Goal: Use online tool/utility

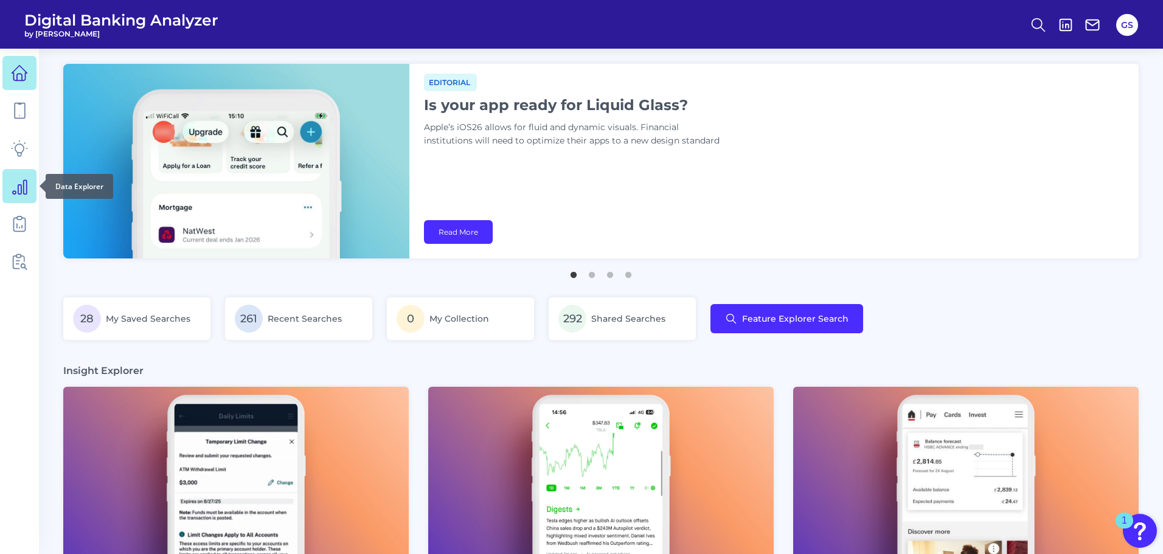
click at [16, 200] on link at bounding box center [19, 186] width 34 height 34
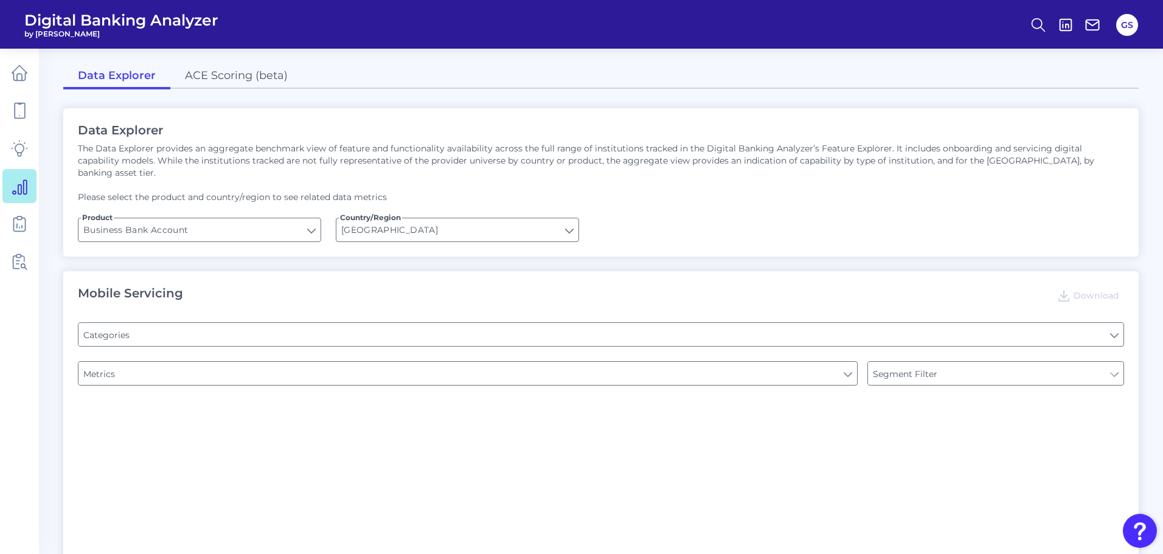
type input "Type of Institution"
type input "Pre-login Features"
type input "Login"
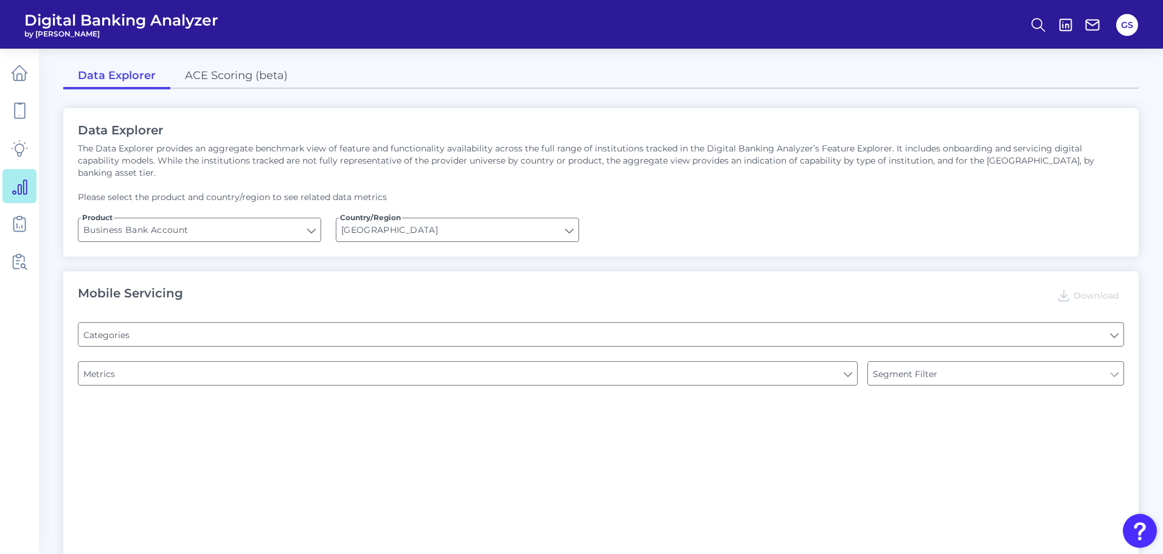
type input "Channel"
type input "Upon opening the app are users immediately prompted to use Touch/Face ID to log…"
type input "Does it offer third-party single sign on?"
type input "Can you apply for the PRODUCT as a new to brand customer on ANY digital channel?"
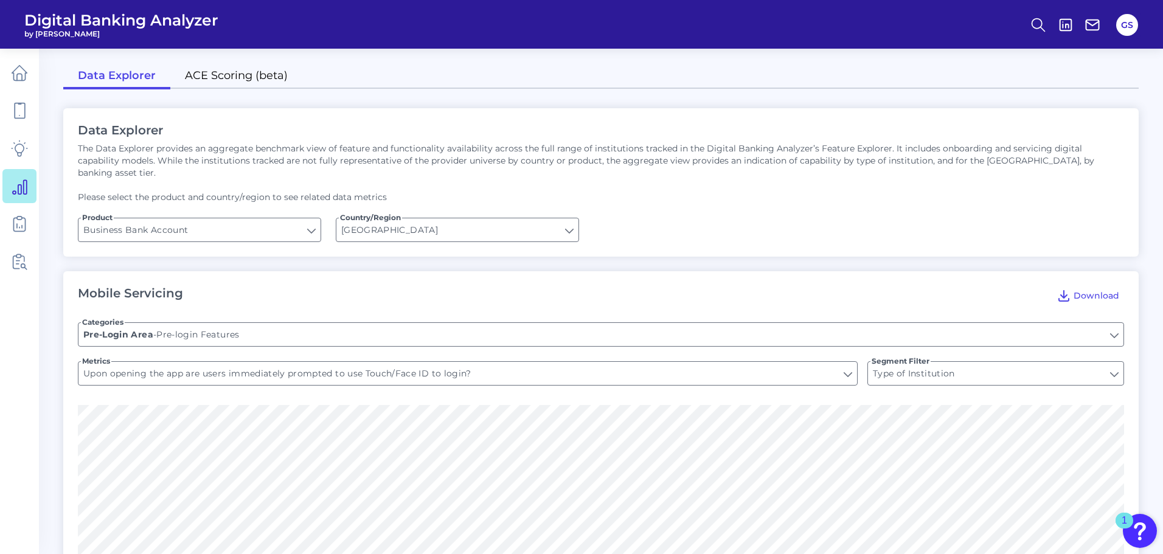
click at [225, 80] on link "ACE Scoring (beta)" at bounding box center [236, 77] width 132 height 26
